Goal: Check status

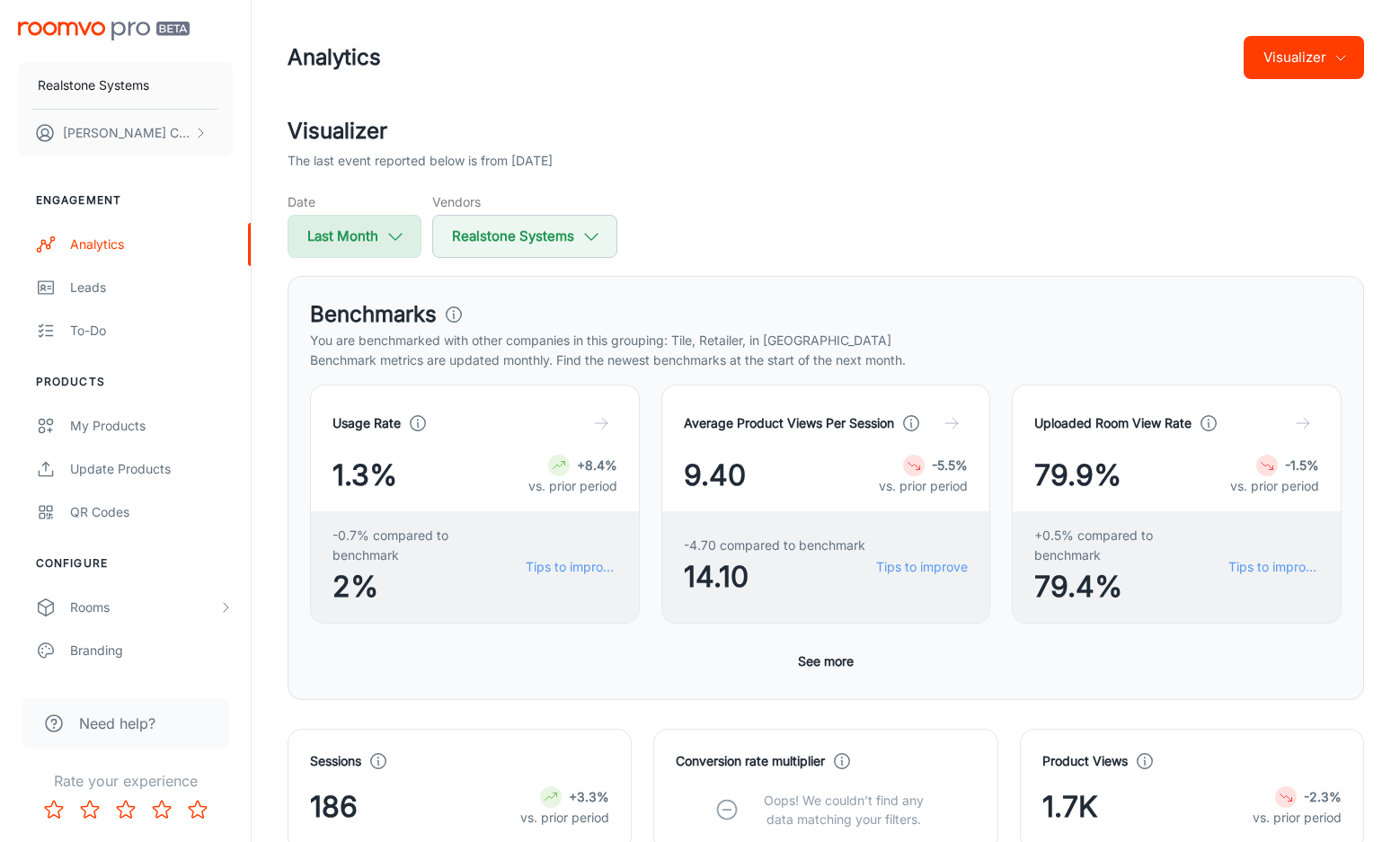
click at [397, 231] on icon "button" at bounding box center [396, 237] width 20 height 20
select select "6"
select select "2025"
select select "6"
select select "2025"
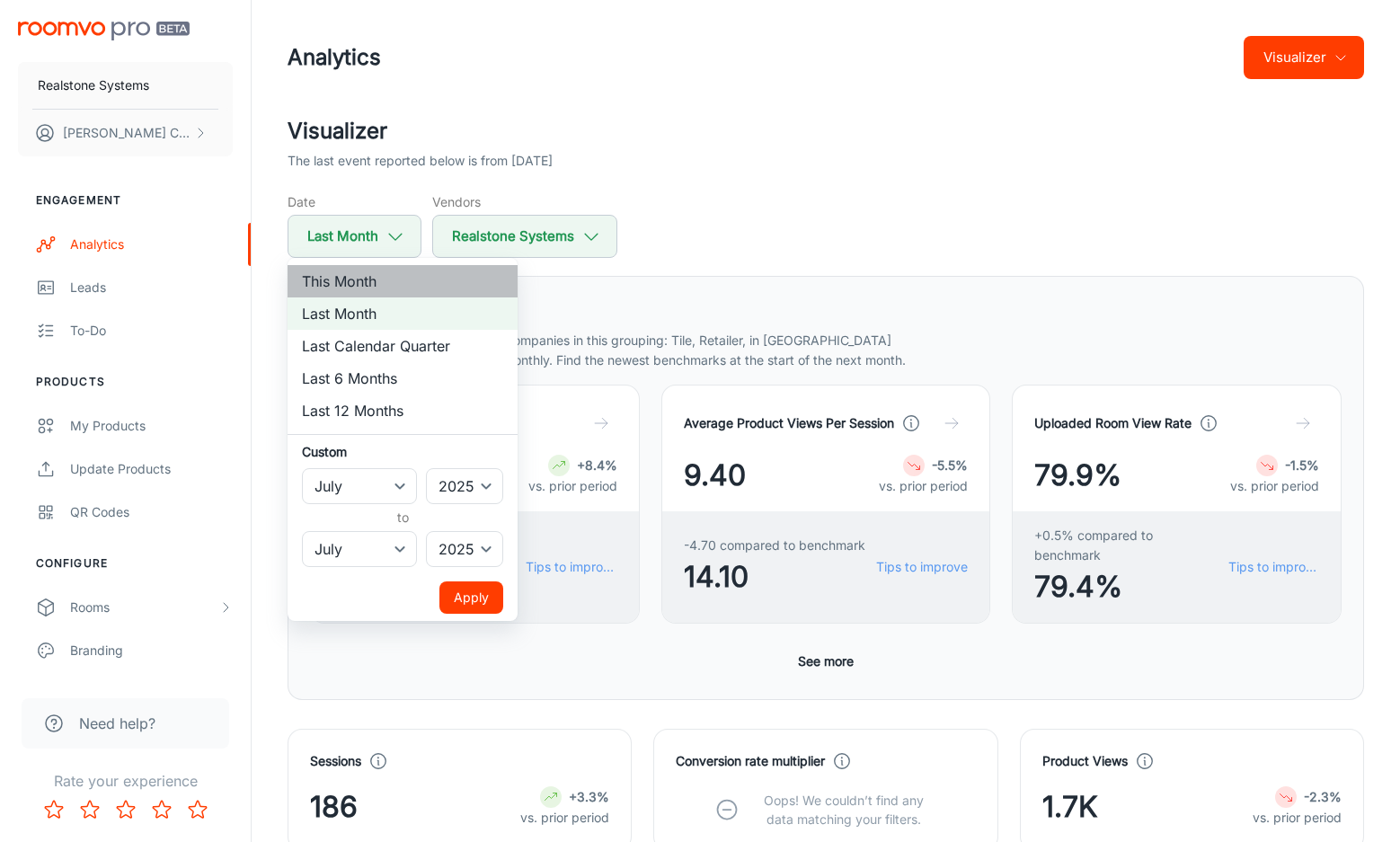
click at [352, 274] on li "This Month" at bounding box center [402, 281] width 230 height 33
select select "7"
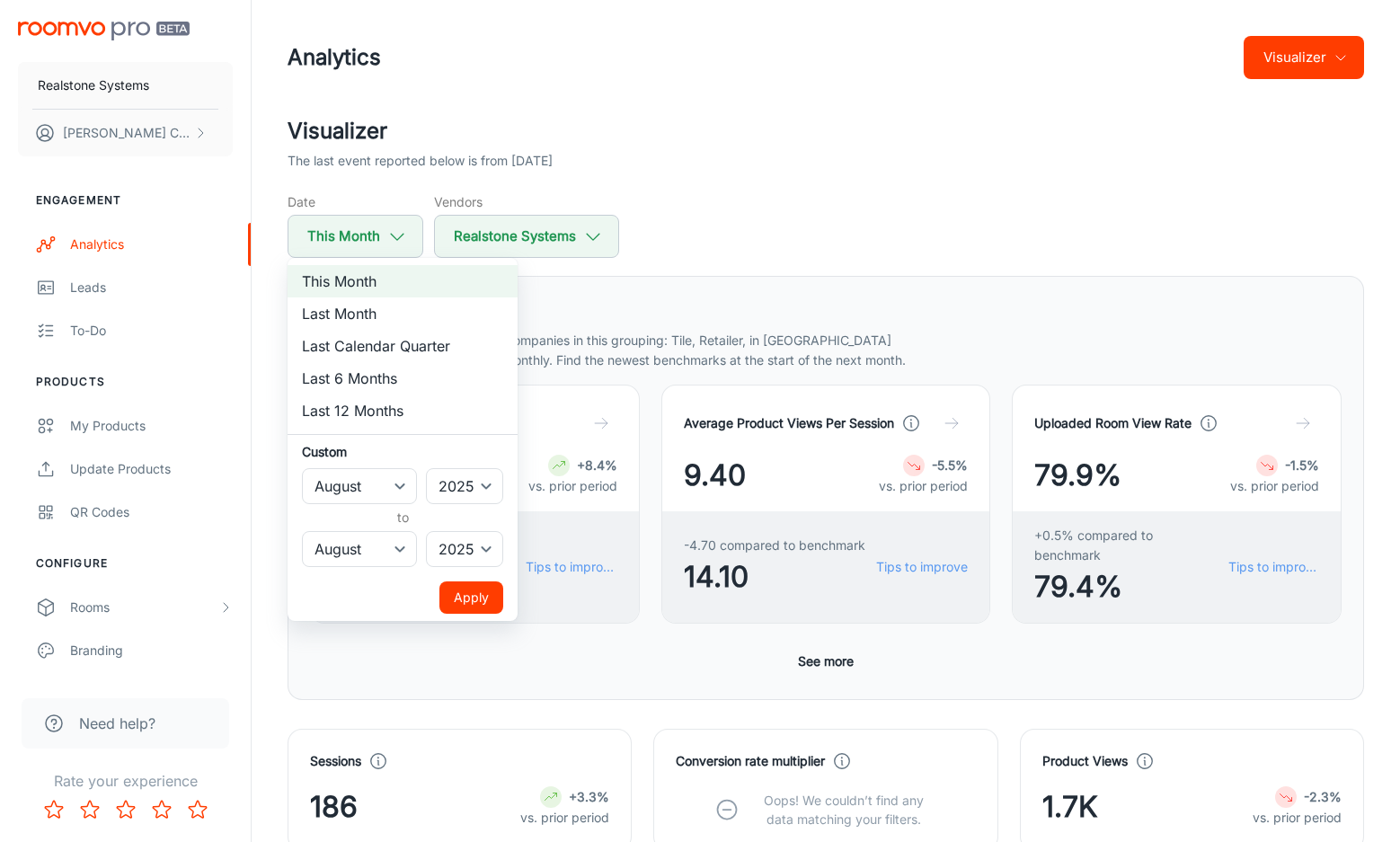
click at [478, 599] on button "Apply" at bounding box center [471, 598] width 64 height 33
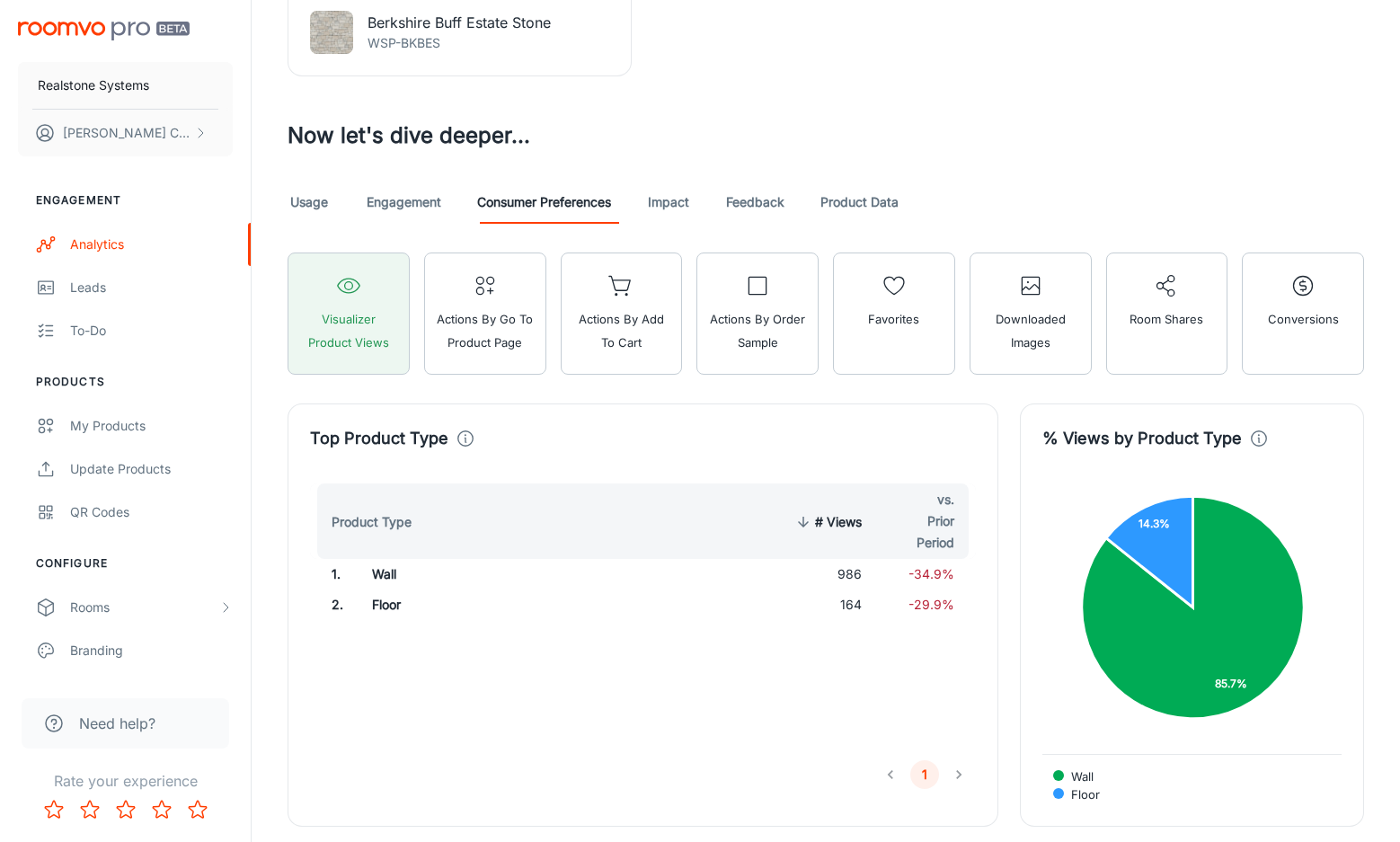
scroll to position [968, 0]
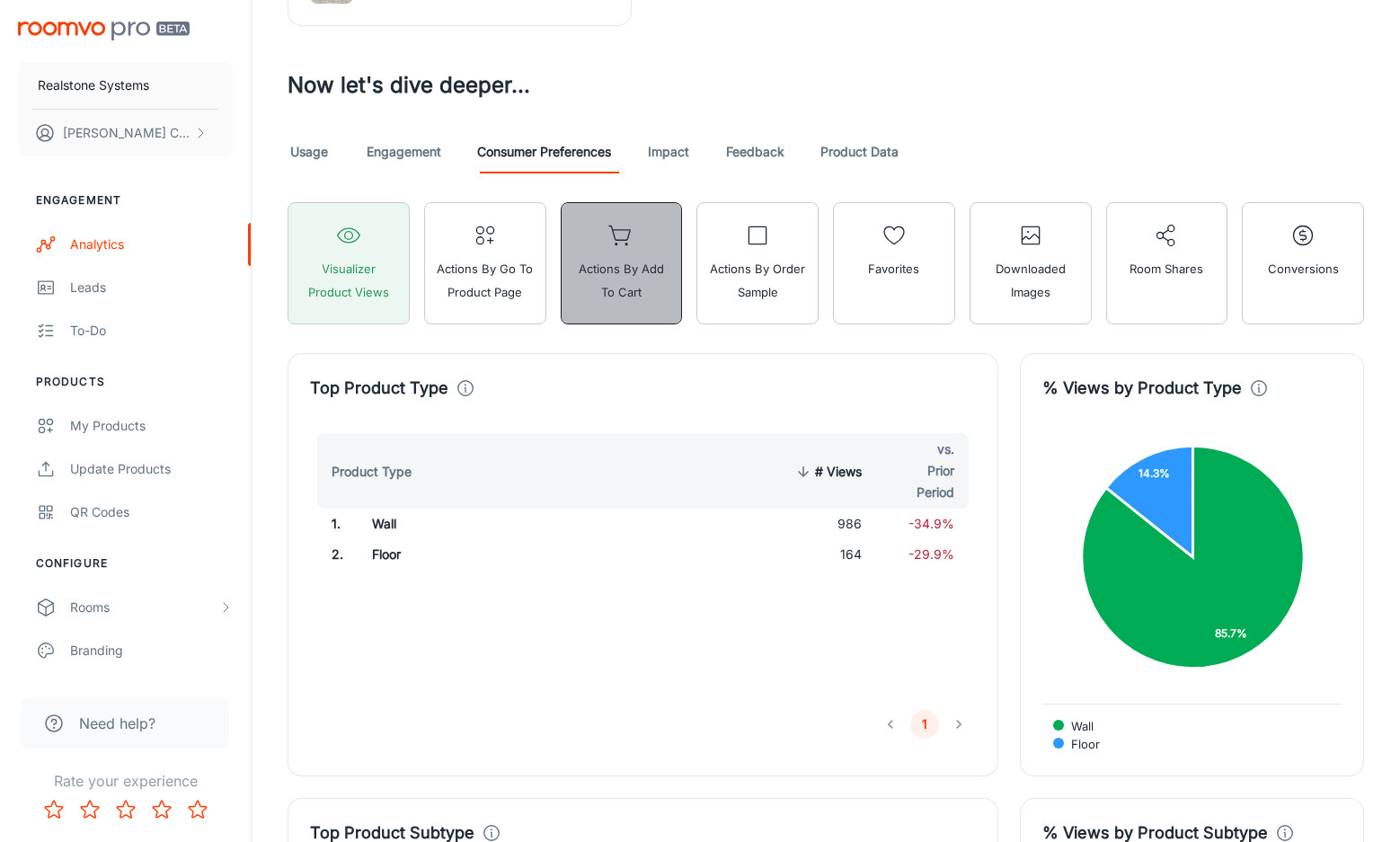
click at [623, 249] on button "Actions by Add to Cart" at bounding box center [622, 263] width 122 height 122
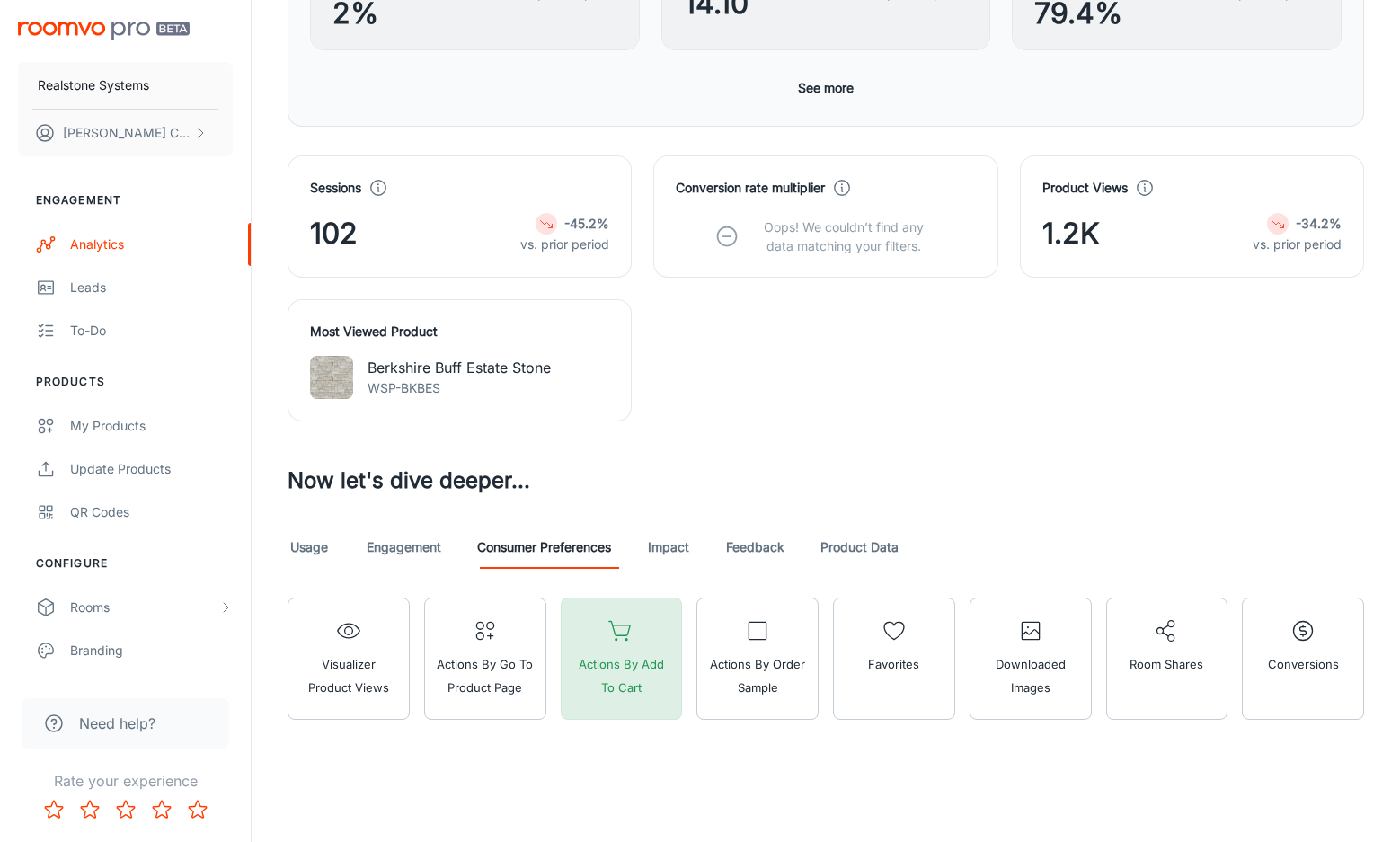
scroll to position [573, 0]
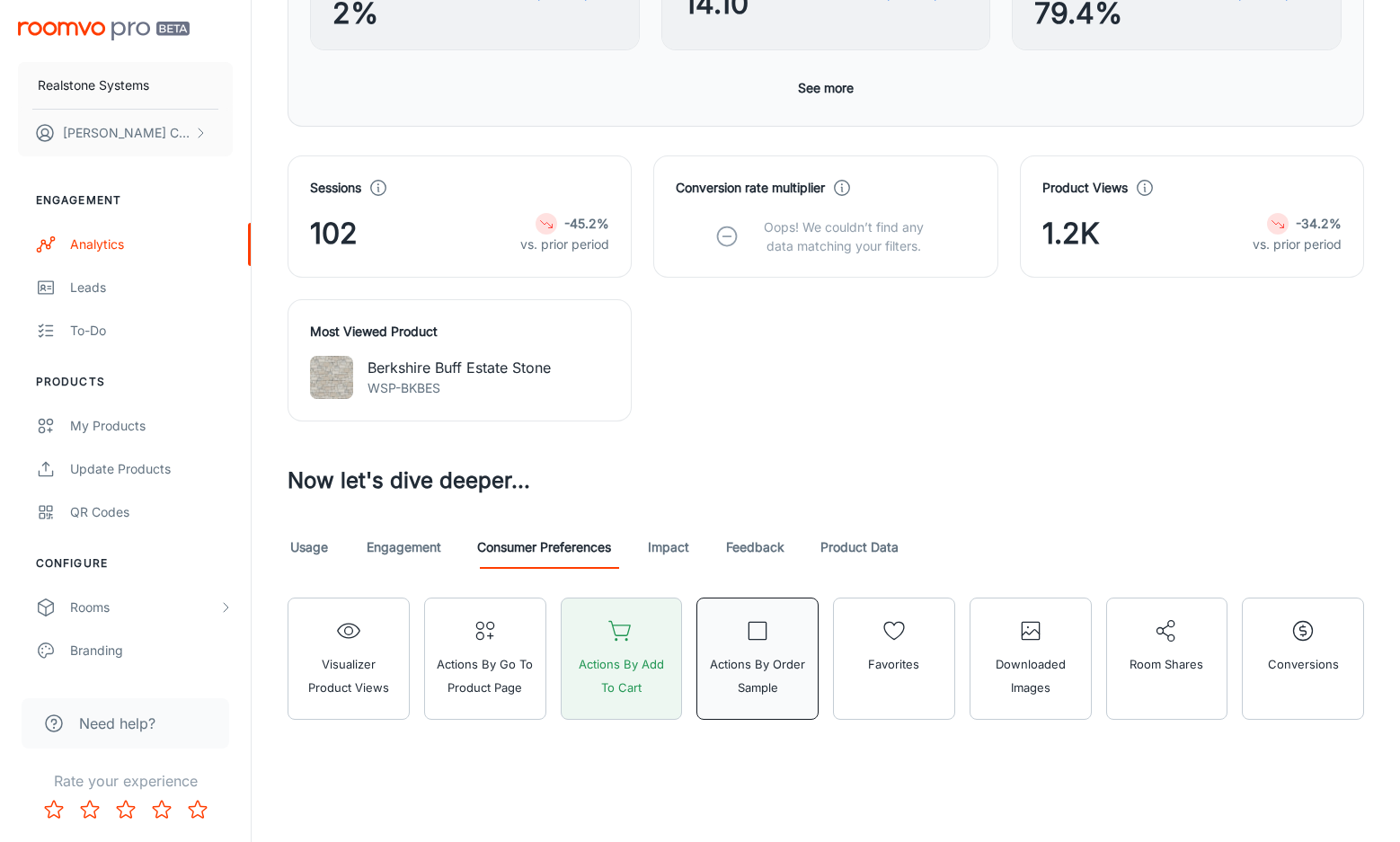
click at [751, 661] on span "Actions by Order Sample" at bounding box center [757, 675] width 99 height 46
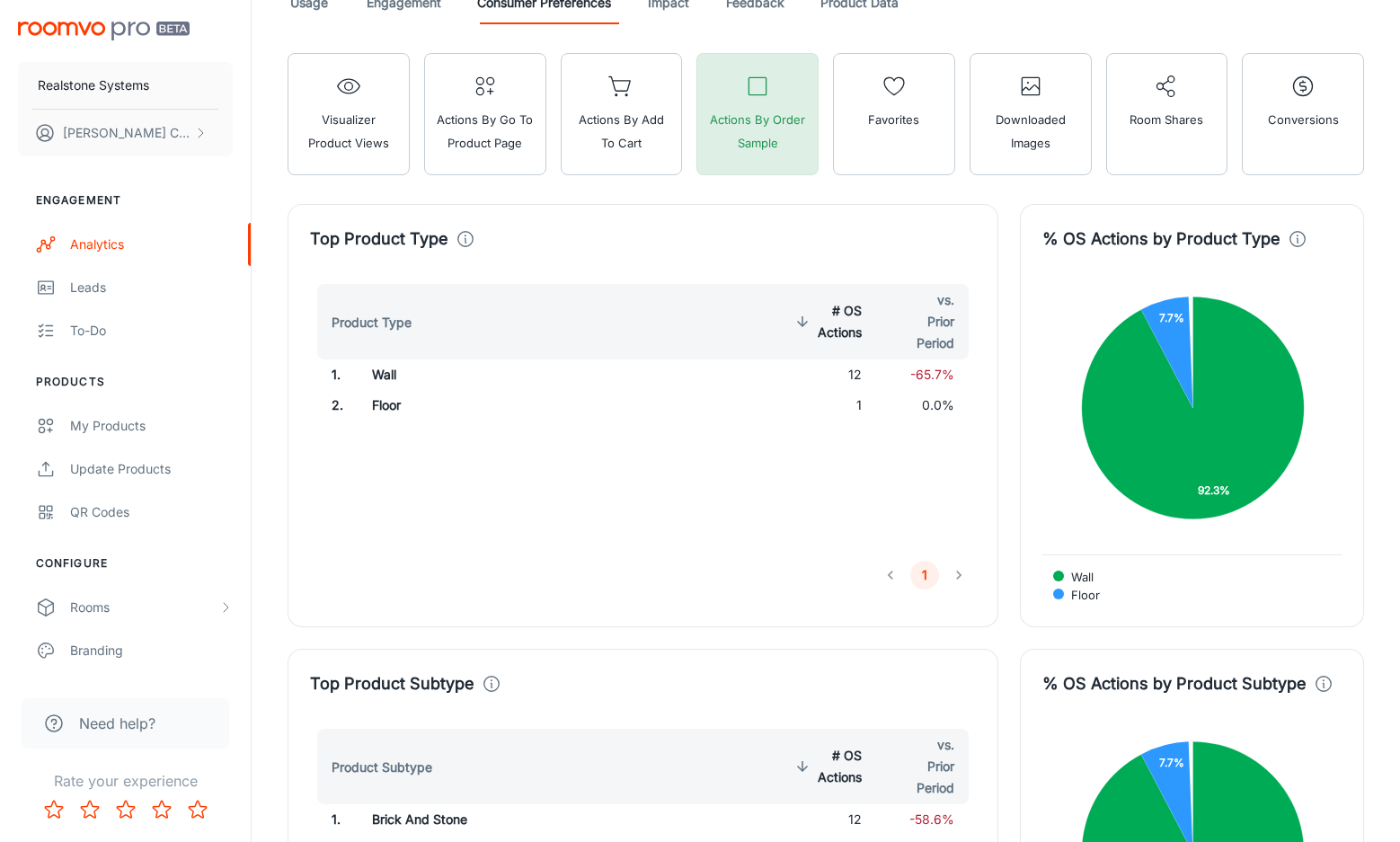
scroll to position [1192, 0]
